Goal: Manage account settings

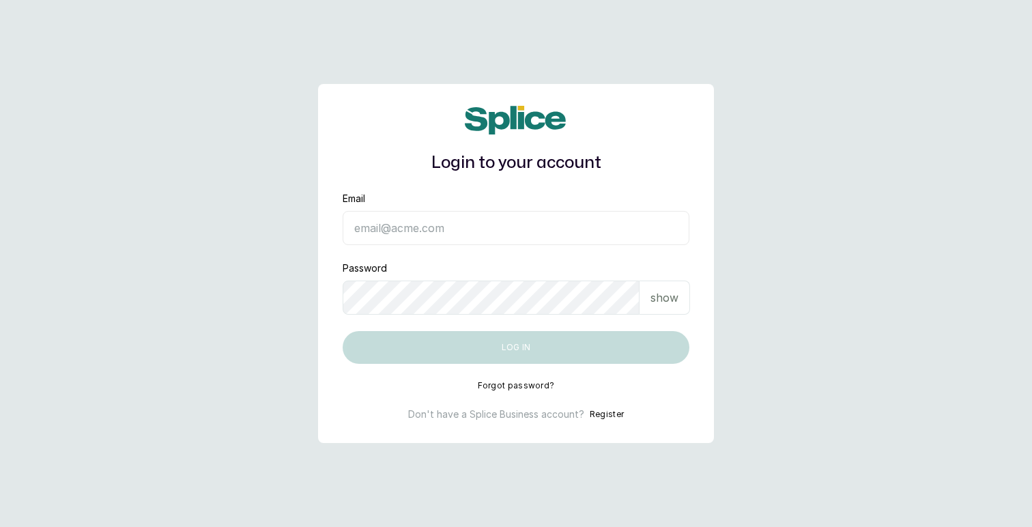
click at [460, 228] on input "Email" at bounding box center [516, 228] width 347 height 34
click at [437, 226] on input "Email" at bounding box center [516, 228] width 347 height 34
type input "[EMAIL_ADDRESS][DOMAIN_NAME]"
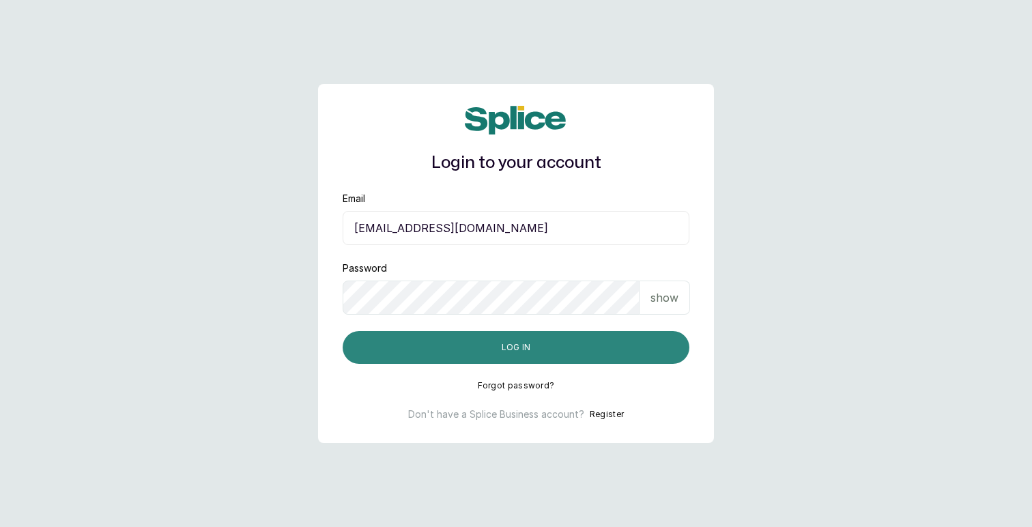
click at [548, 345] on button "Log in" at bounding box center [516, 347] width 347 height 33
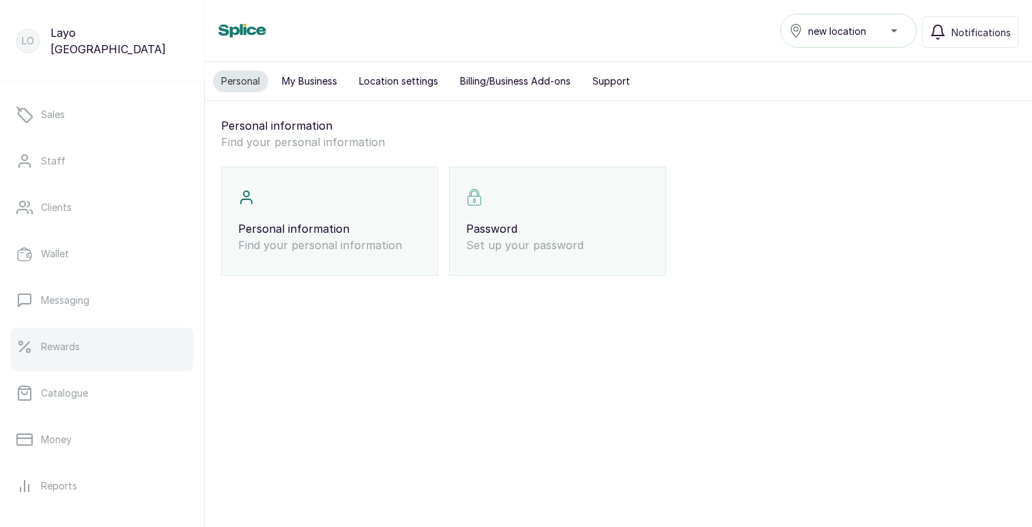
scroll to position [93, 0]
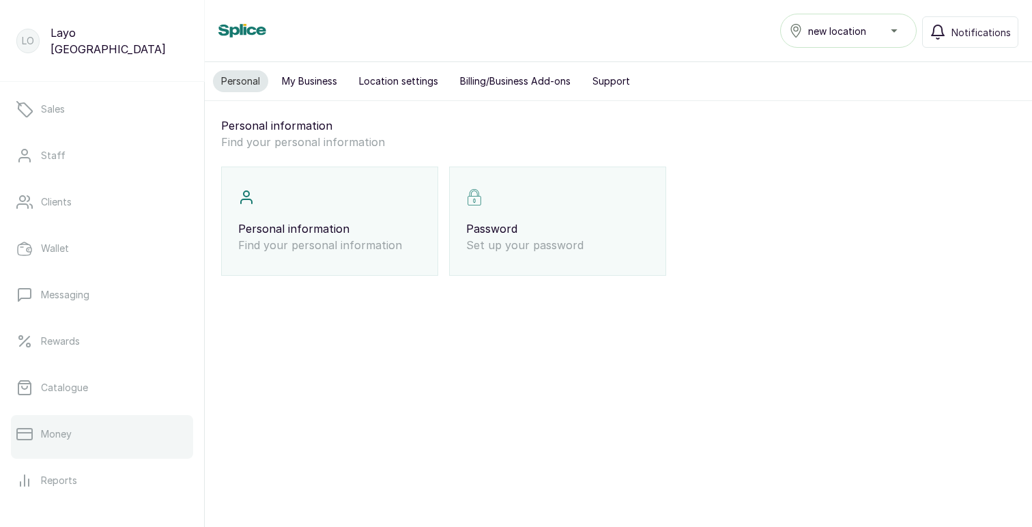
click at [67, 429] on p "Money" at bounding box center [56, 434] width 31 height 14
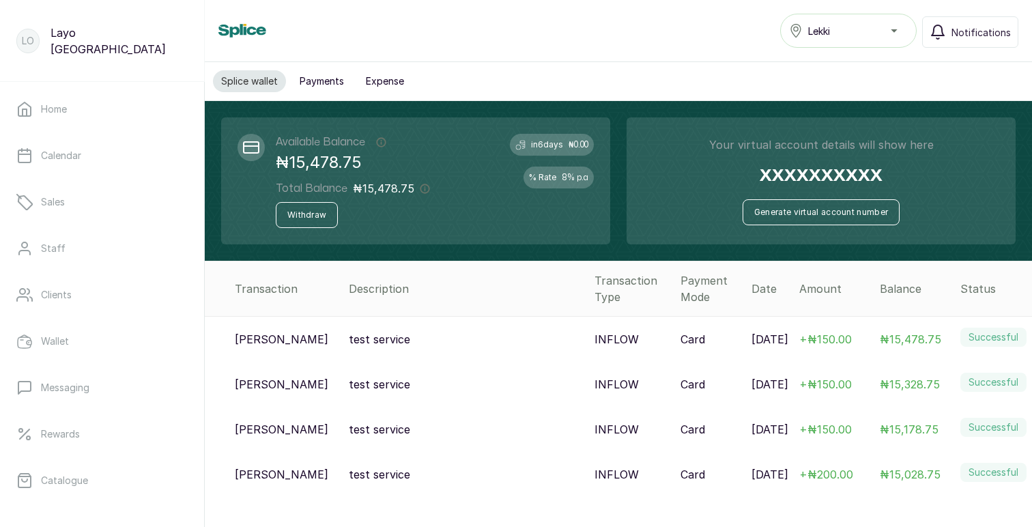
click at [852, 35] on div "Lekki" at bounding box center [848, 31] width 119 height 16
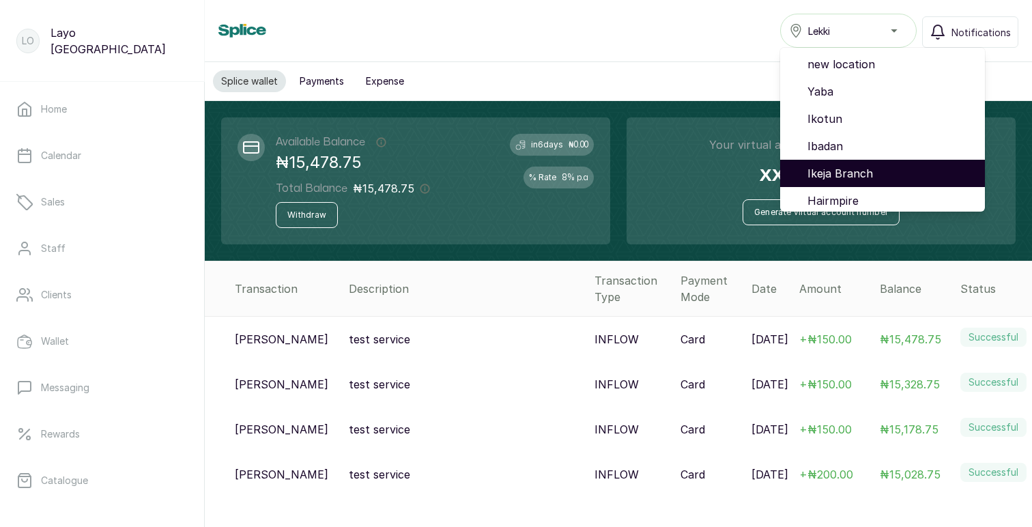
scroll to position [115, 0]
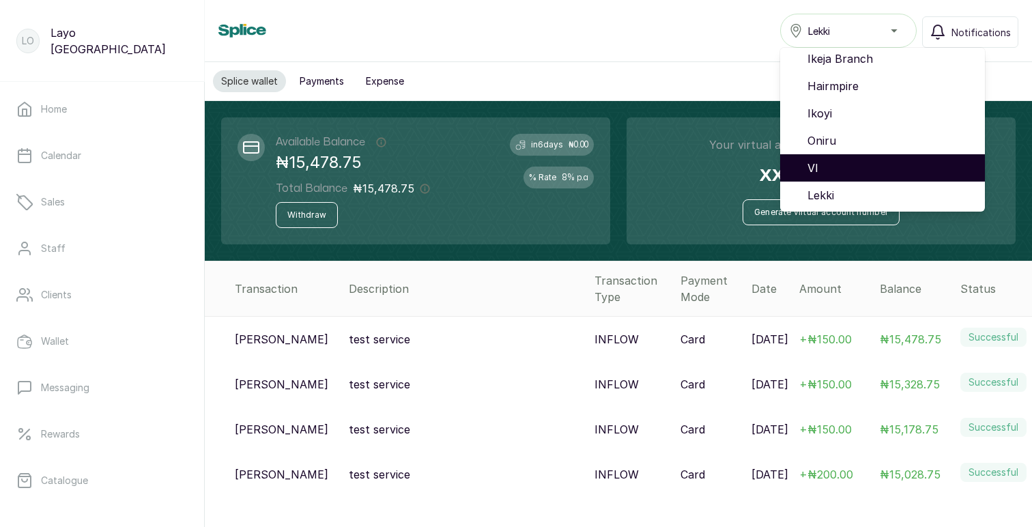
click at [821, 168] on span "VI" at bounding box center [890, 168] width 167 height 16
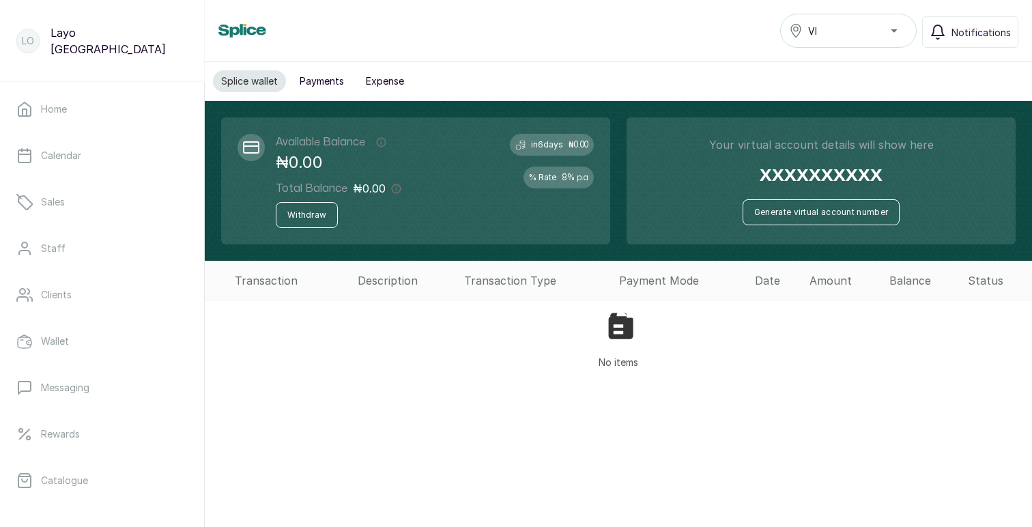
click at [840, 35] on div "VI" at bounding box center [848, 31] width 119 height 16
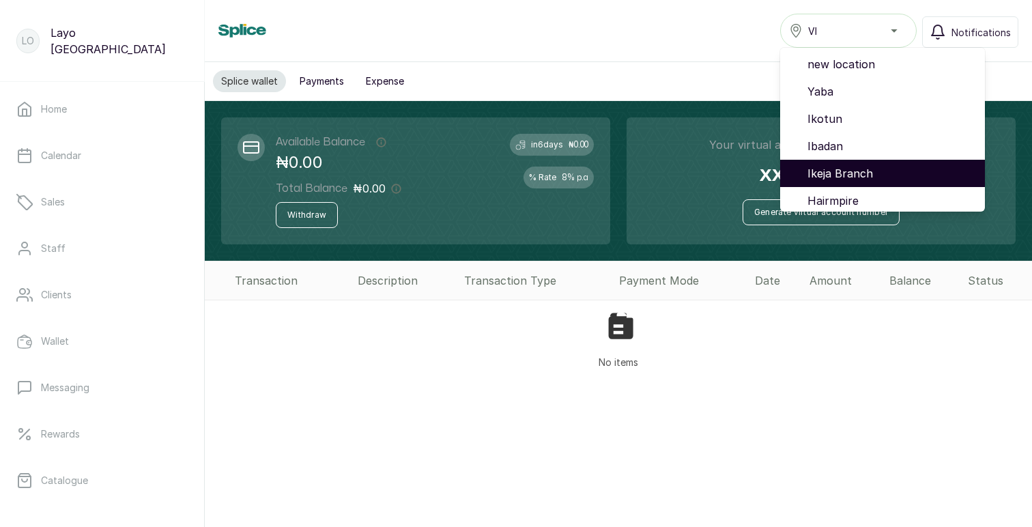
scroll to position [115, 0]
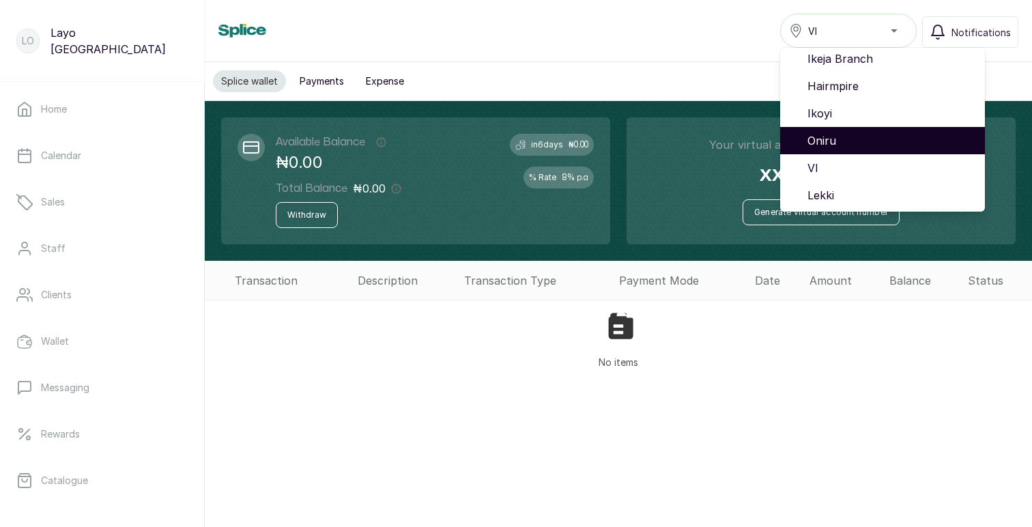
click at [822, 138] on span "Oniru" at bounding box center [890, 140] width 167 height 16
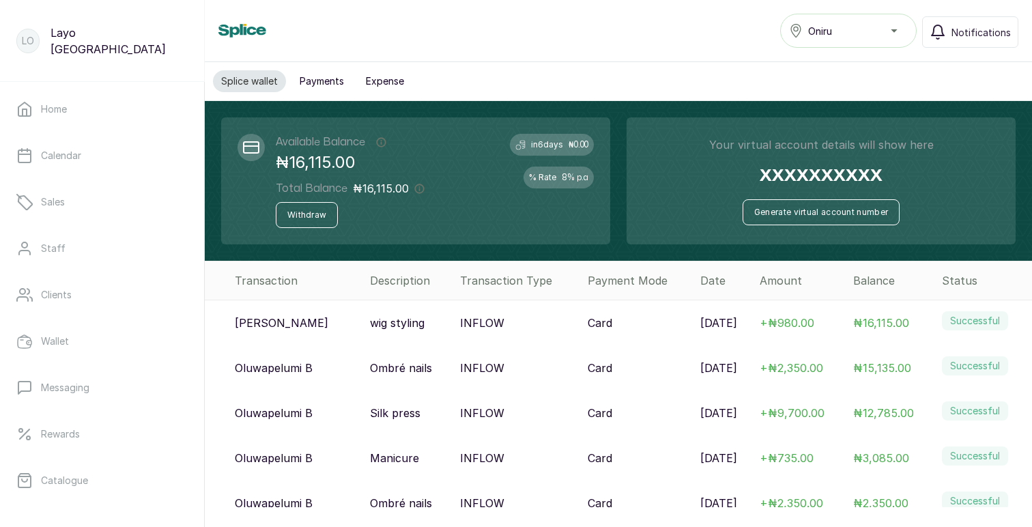
click at [848, 40] on button "Oniru" at bounding box center [848, 31] width 136 height 34
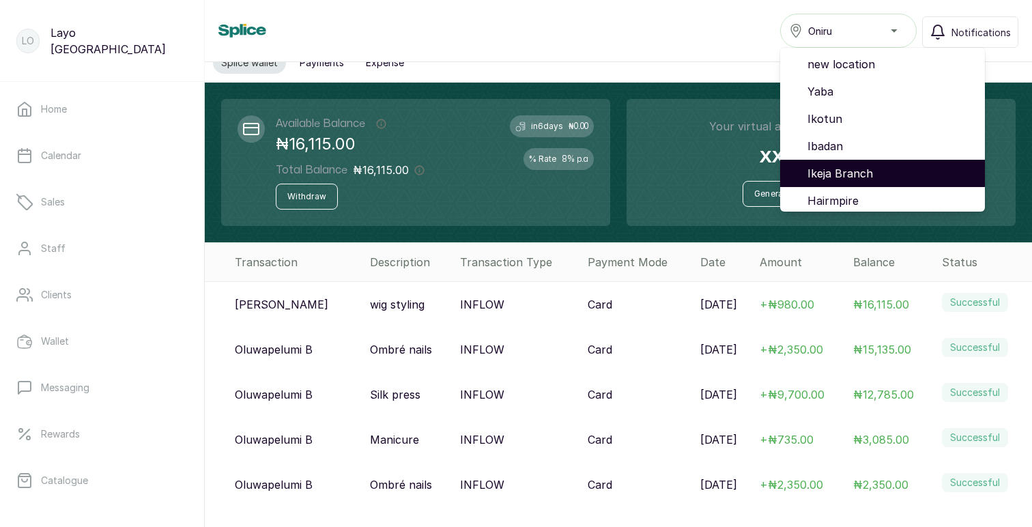
scroll to position [115, 0]
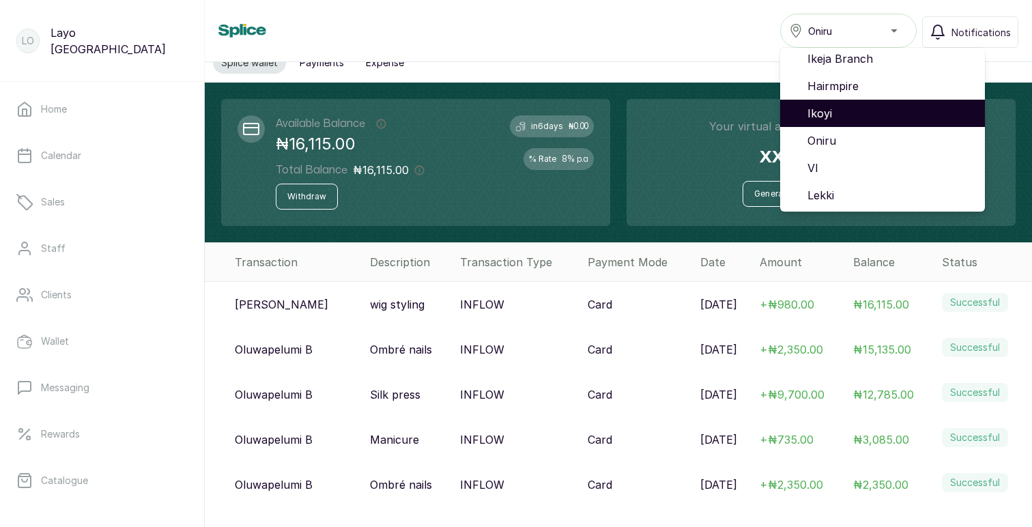
click at [835, 118] on span "Ikoyi" at bounding box center [890, 113] width 167 height 16
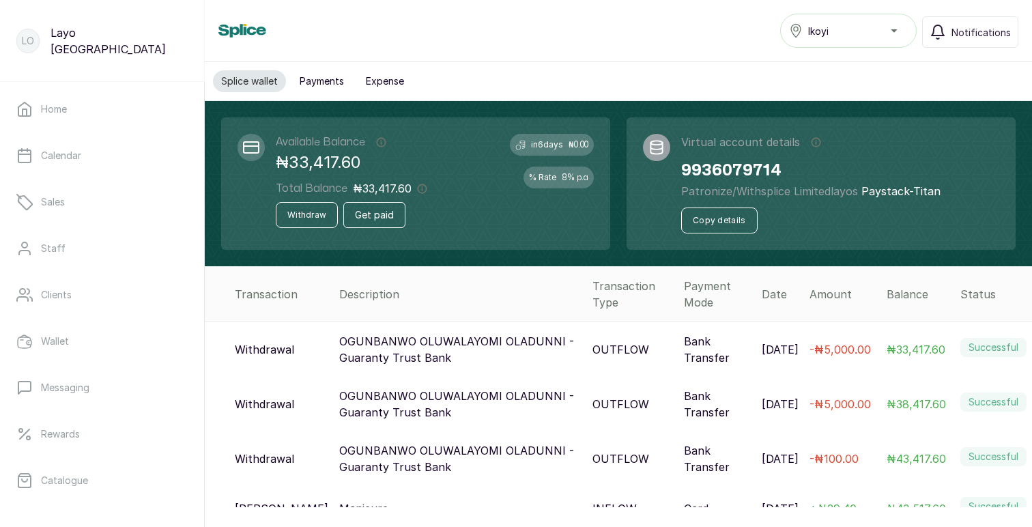
click at [860, 38] on div "Ikoyi" at bounding box center [848, 31] width 119 height 16
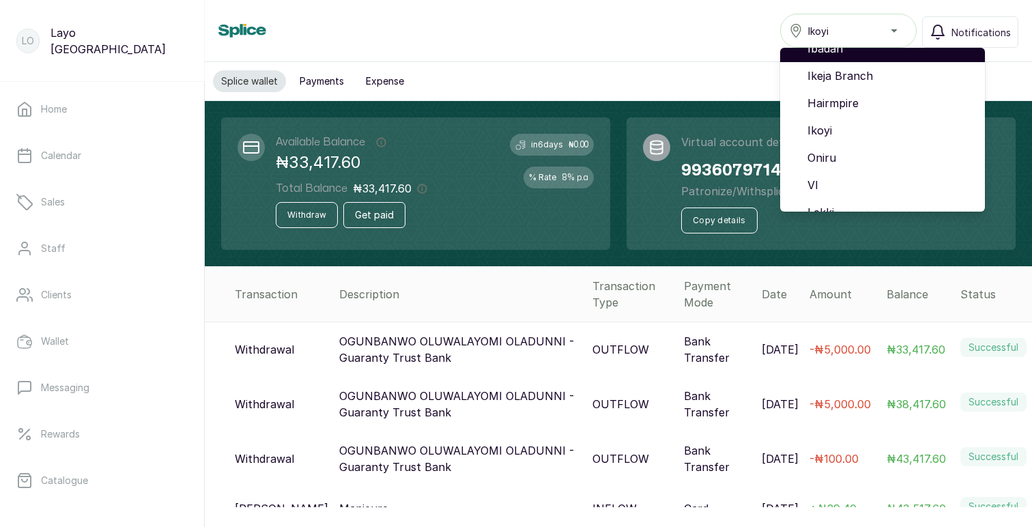
scroll to position [115, 0]
